Goal: Answer question/provide support: Share knowledge or assist other users

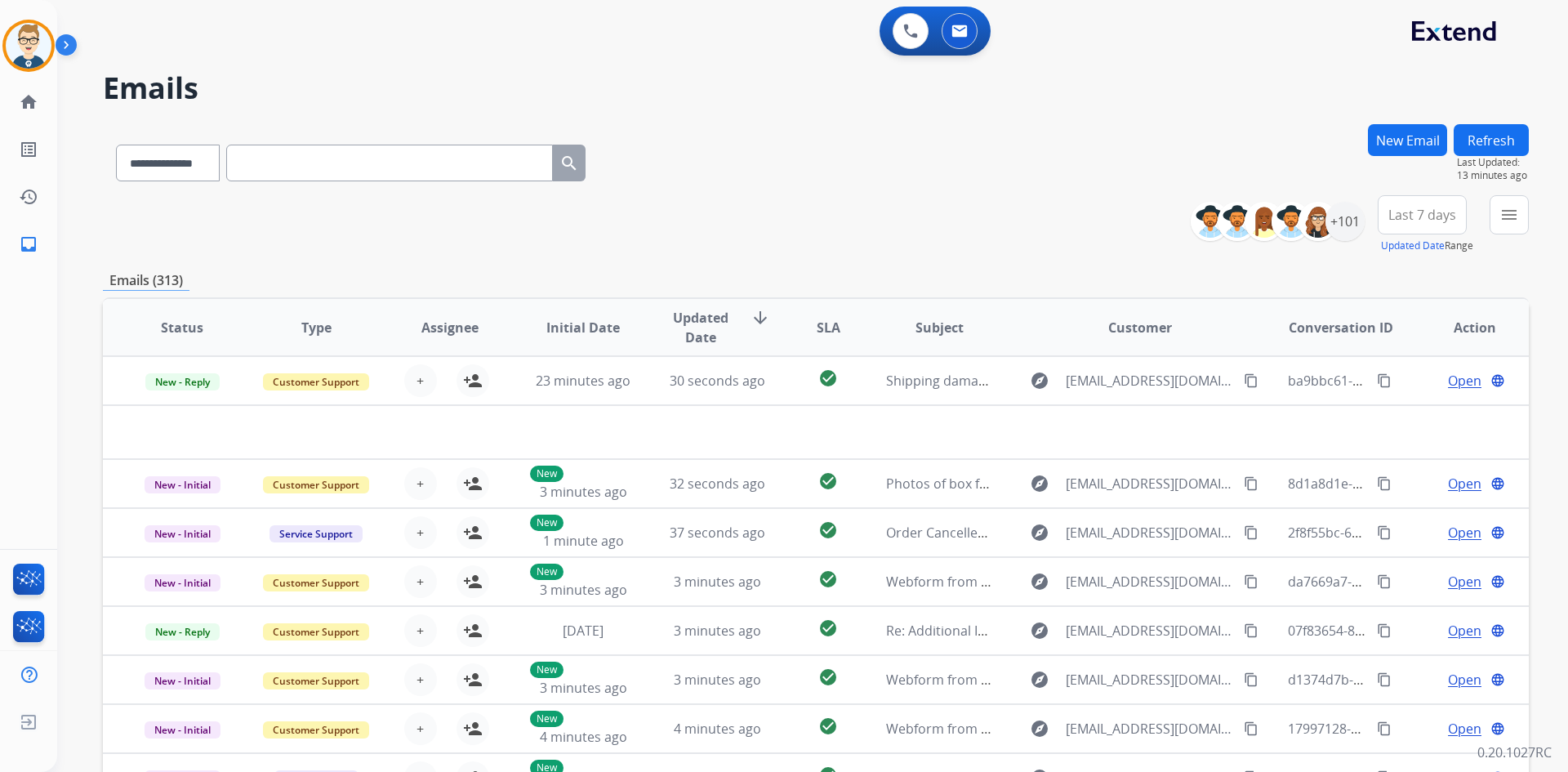
select select "**********"
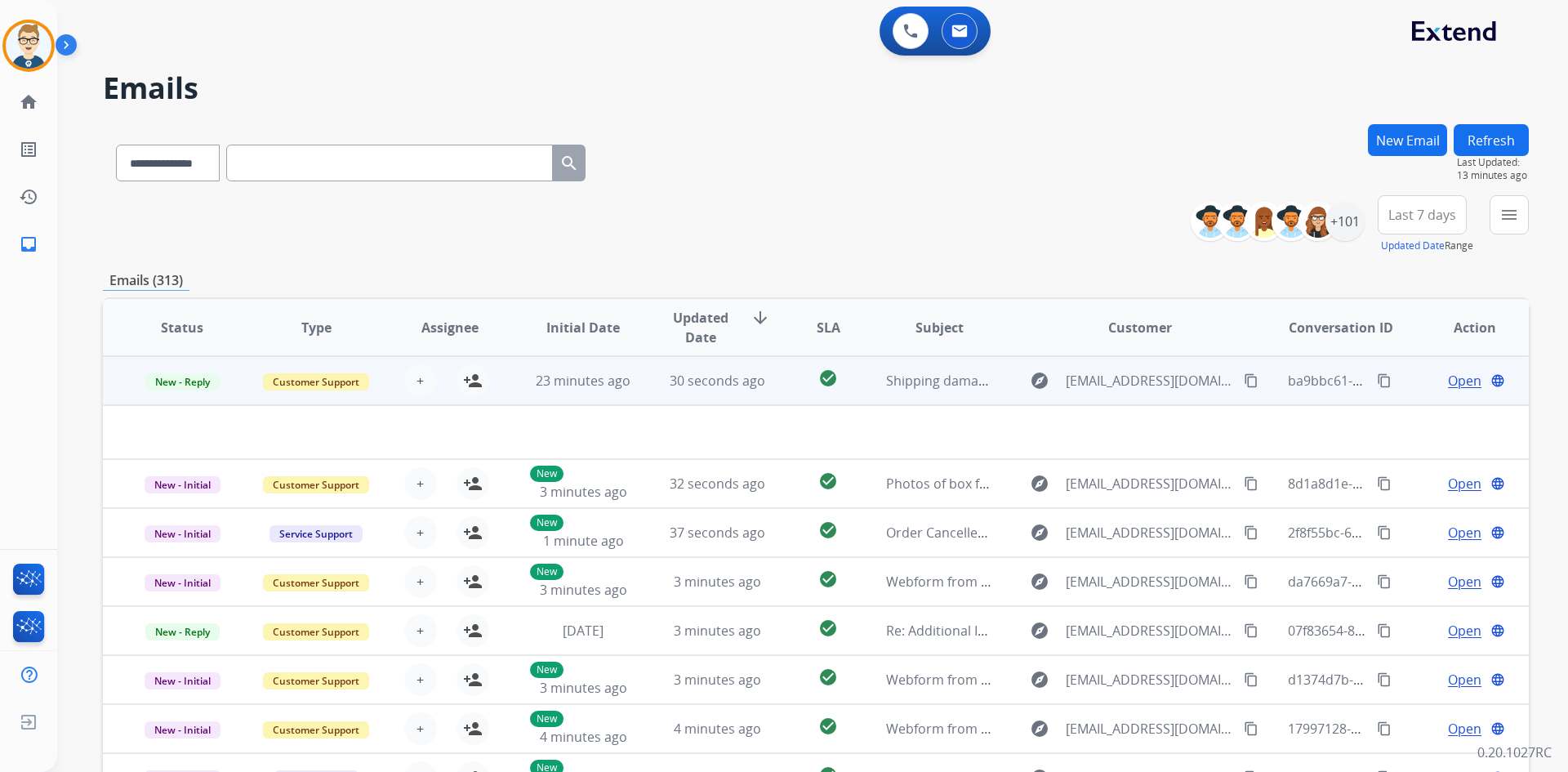
click at [1010, 391] on td "explore [EMAIL_ADDRESS][DOMAIN_NAME] content_copy" at bounding box center [1127, 380] width 267 height 49
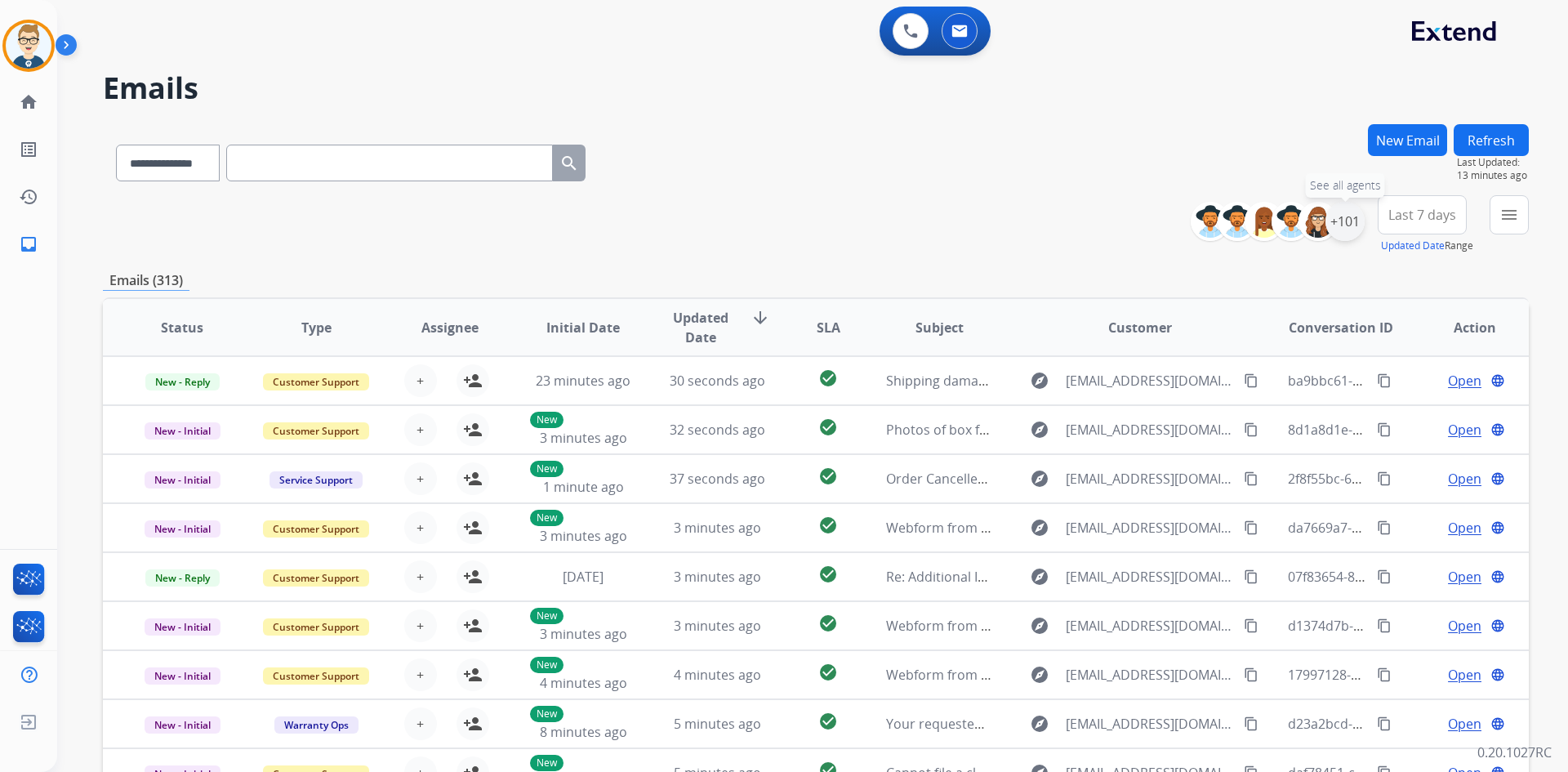
click at [1354, 230] on div "+101" at bounding box center [1344, 221] width 39 height 39
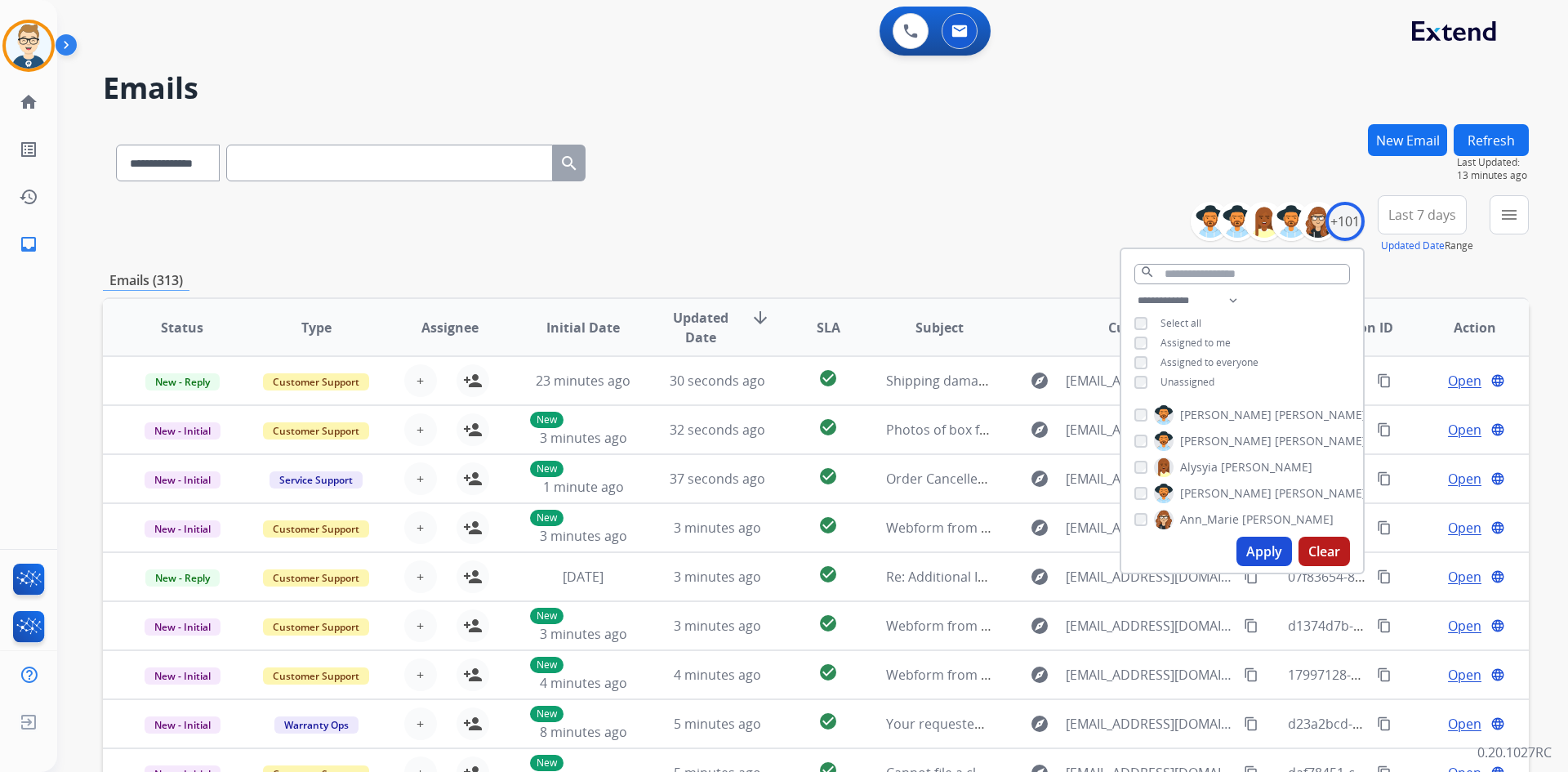
click at [1252, 548] on button "Apply" at bounding box center [1264, 551] width 55 height 29
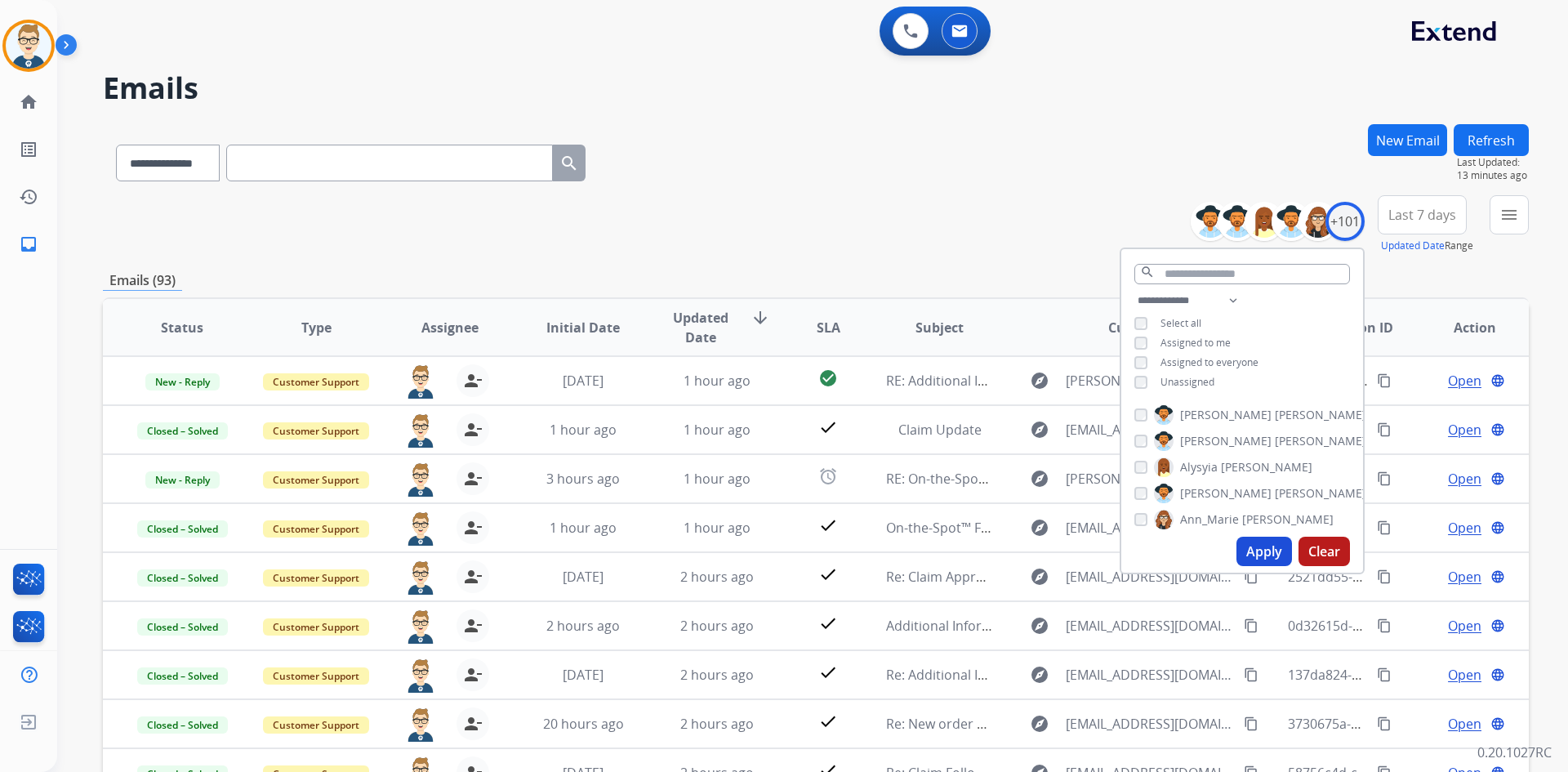
click at [902, 214] on div "**********" at bounding box center [815, 224] width 1426 height 59
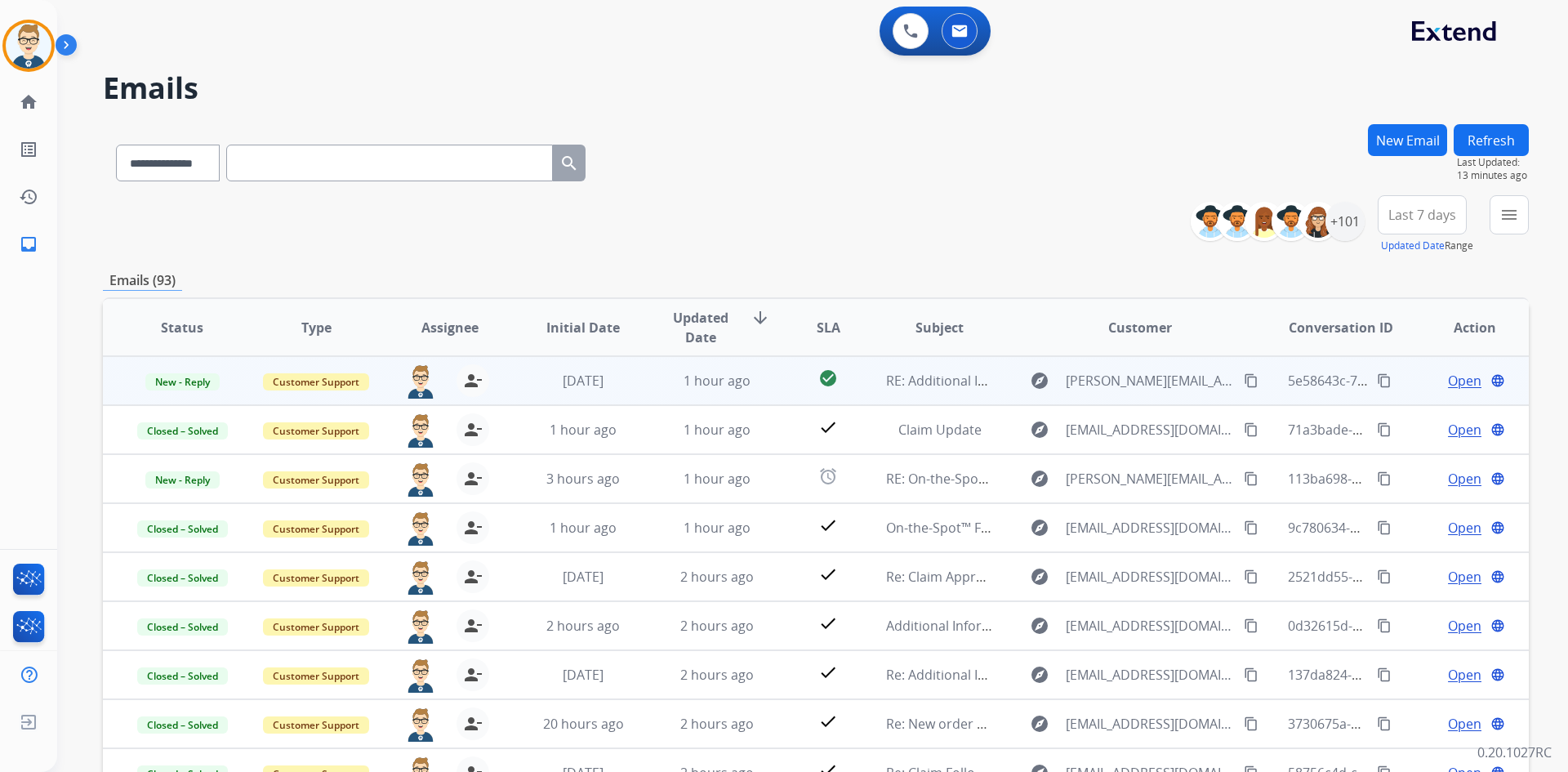
click at [657, 389] on td "1 hour ago" at bounding box center [705, 380] width 134 height 49
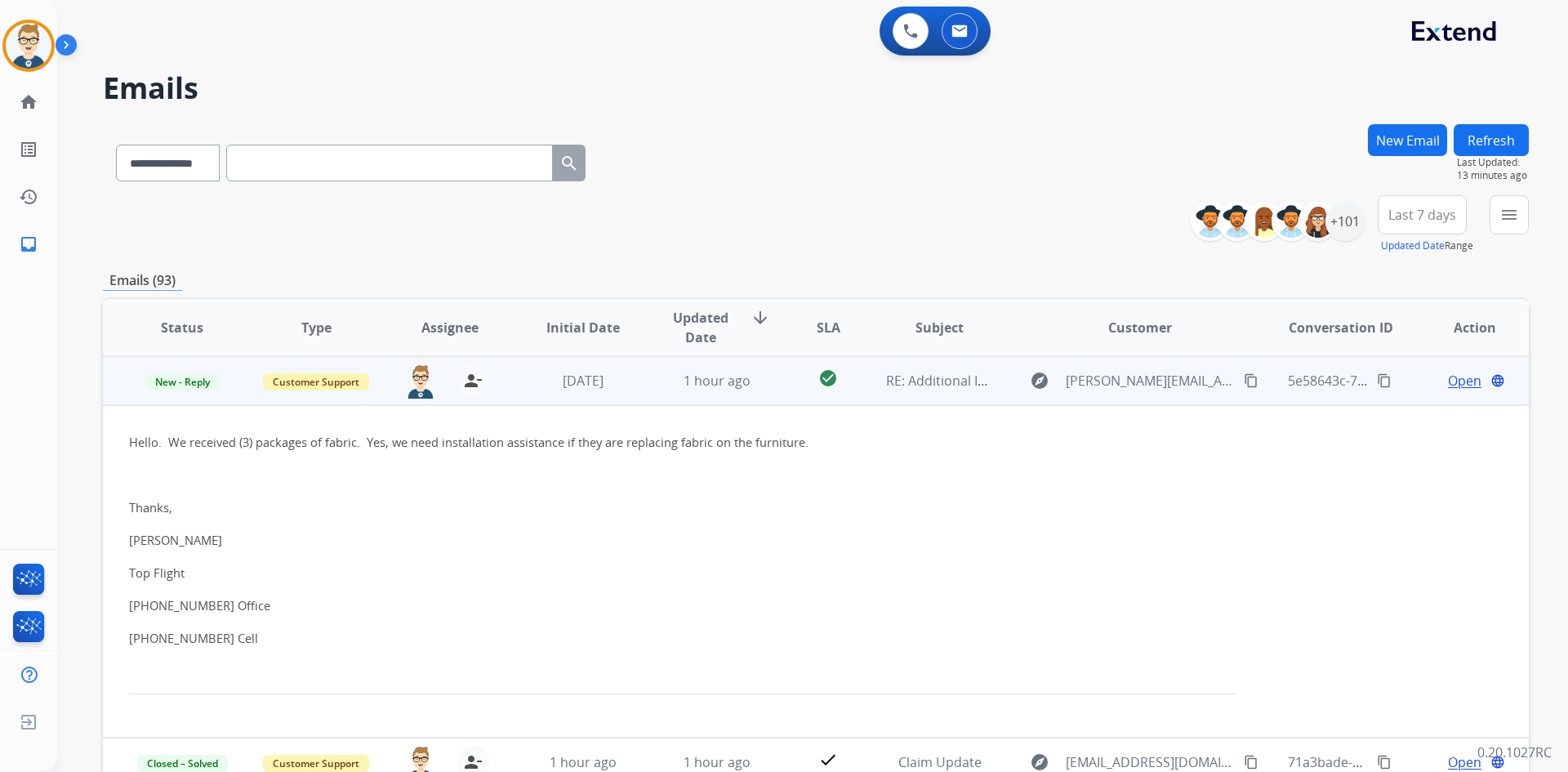
click at [1378, 378] on mat-icon "content_copy" at bounding box center [1385, 381] width 15 height 15
click at [652, 382] on td "1 hour ago" at bounding box center [705, 380] width 134 height 49
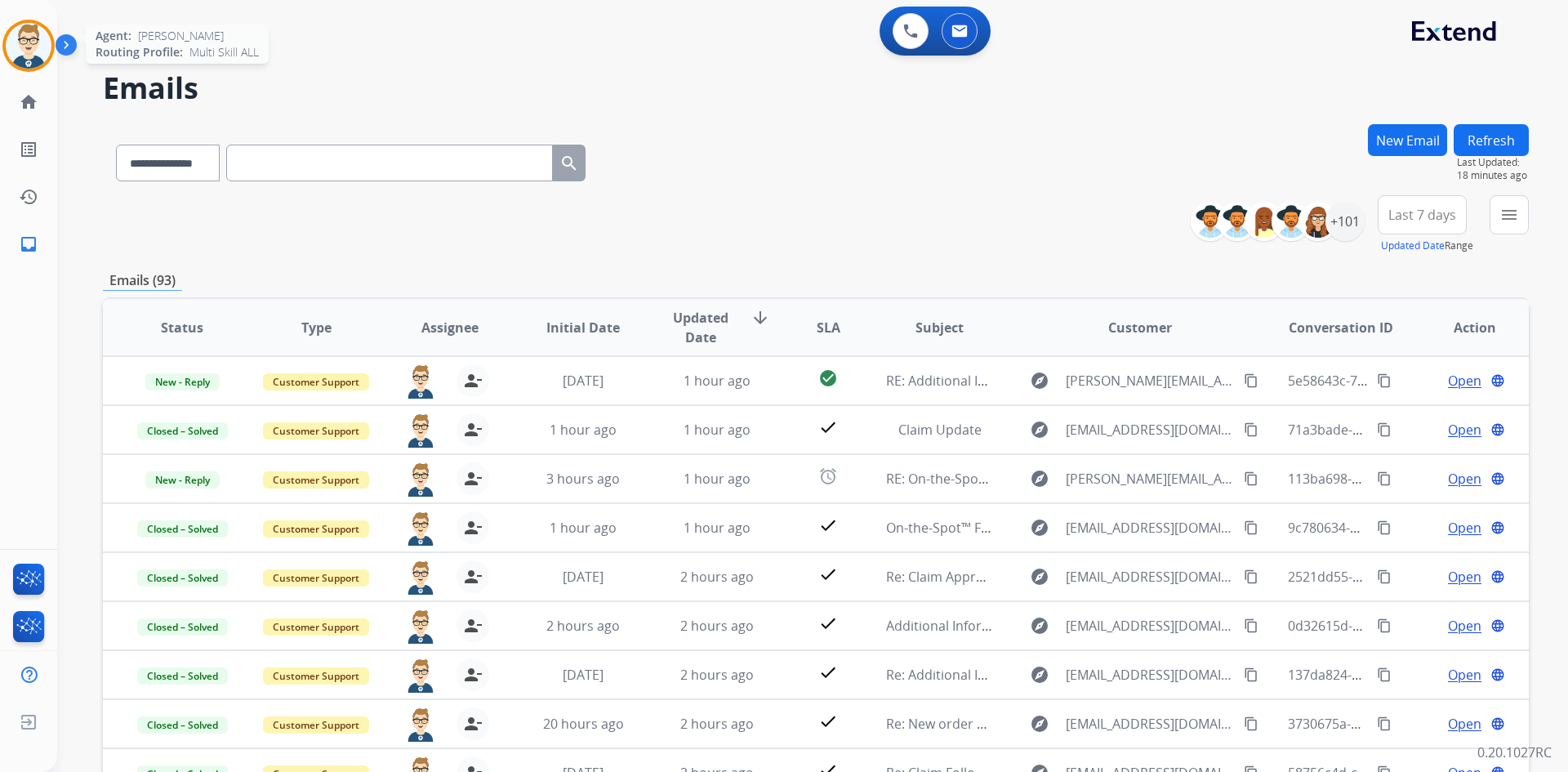
click at [31, 54] on img at bounding box center [28, 45] width 46 height 46
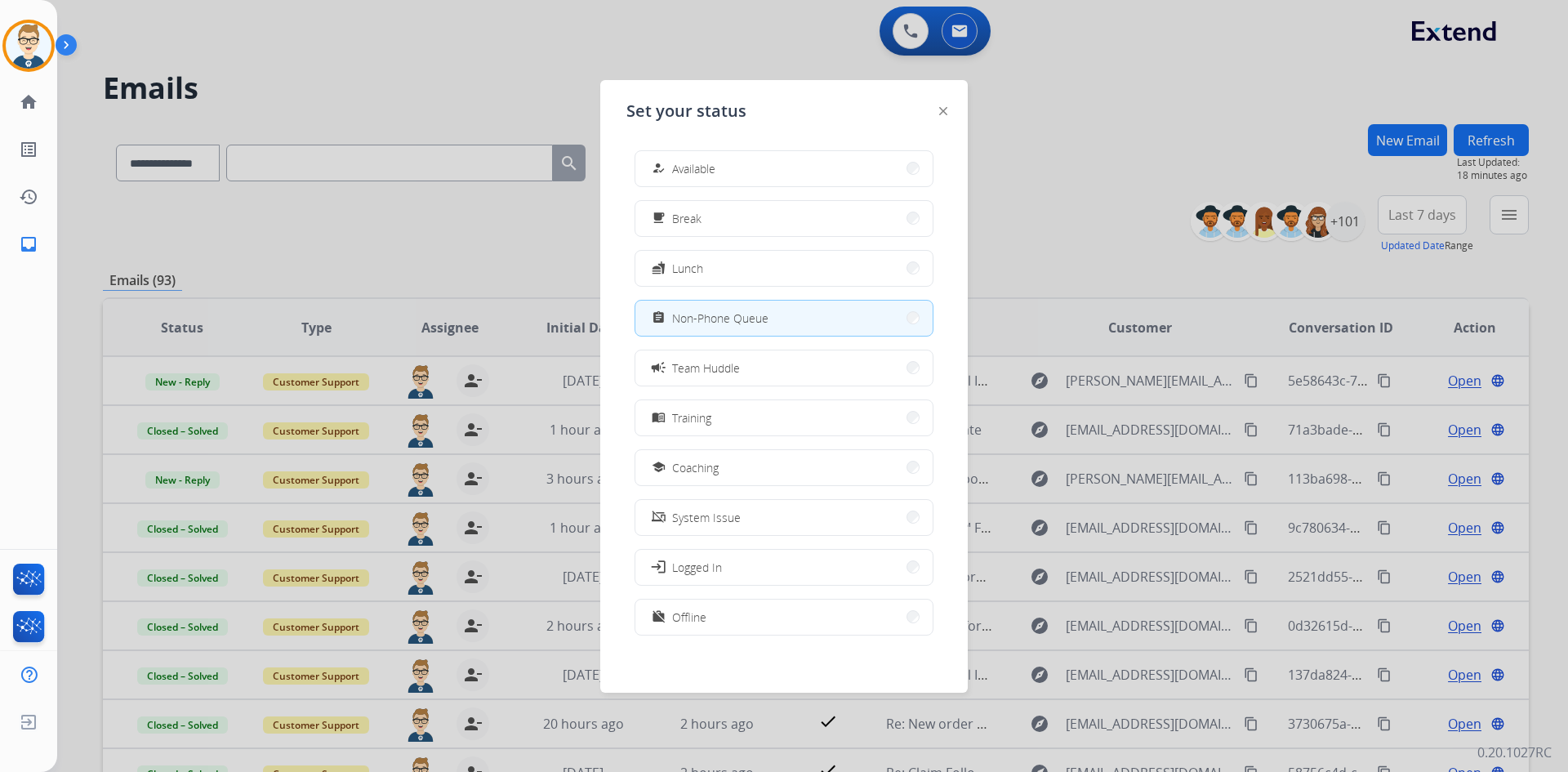
scroll to position [5, 0]
click at [671, 620] on div "work_off" at bounding box center [661, 611] width 23 height 19
